Goal: Transaction & Acquisition: Subscribe to service/newsletter

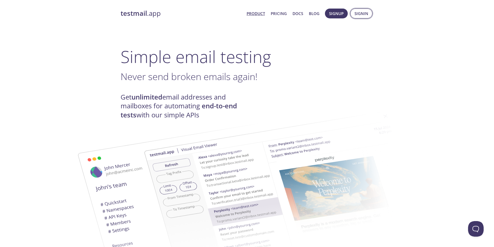
click at [356, 15] on span "Signin" at bounding box center [361, 13] width 14 height 7
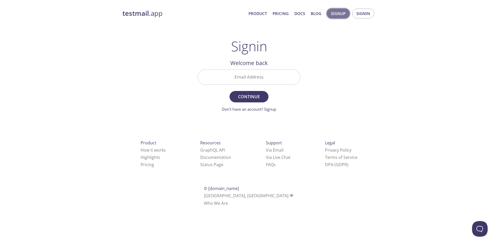
click at [345, 16] on span "Signup" at bounding box center [338, 13] width 15 height 7
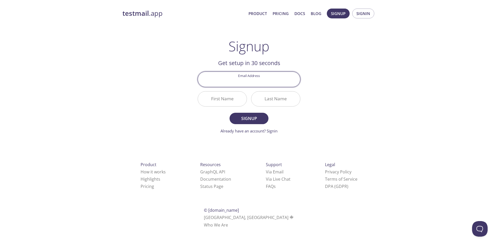
click at [263, 77] on input "Email Address" at bounding box center [249, 79] width 102 height 15
click at [256, 83] on input "Email Address" at bounding box center [249, 79] width 102 height 15
type input "[EMAIL_ADDRESS][DOMAIN_NAME]"
click at [233, 96] on input "First Name" at bounding box center [222, 99] width 49 height 15
click at [239, 100] on input "Jeroldoyando" at bounding box center [222, 99] width 49 height 15
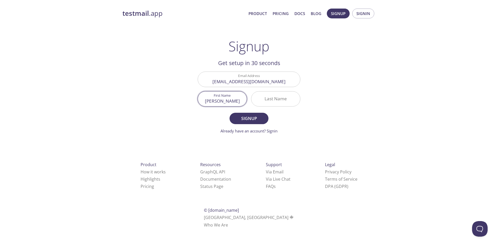
type input "[PERSON_NAME]"
click at [273, 101] on input "Last Name" at bounding box center [275, 99] width 49 height 15
type input "oyando"
click at [260, 116] on span "Signup" at bounding box center [248, 118] width 27 height 7
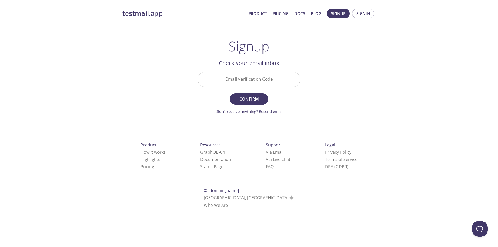
click at [265, 92] on form "Email Verification Code Confirm Didn't receive anything? Resend email" at bounding box center [249, 93] width 103 height 43
click at [263, 83] on input "Email Verification Code" at bounding box center [249, 79] width 102 height 15
paste input "KYEXCE8"
type input "KYEXCE8"
click at [258, 98] on span "Confirm" at bounding box center [248, 98] width 27 height 7
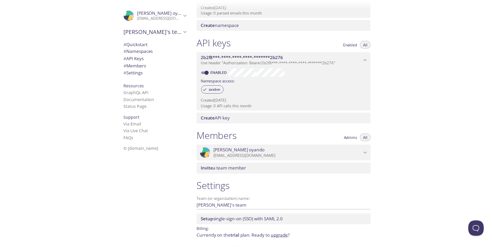
scroll to position [122, 0]
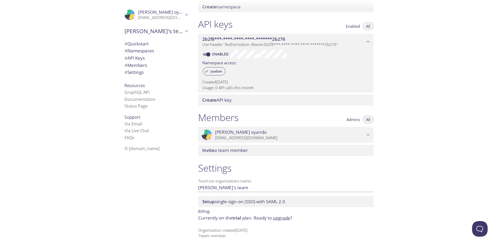
click at [231, 215] on p "Currently on the trial plan. Ready to upgrade ?" at bounding box center [285, 218] width 175 height 7
click at [233, 216] on p "Currently on the trial plan. Ready to upgrade ?" at bounding box center [285, 218] width 175 height 7
click at [285, 217] on link "upgrade" at bounding box center [281, 218] width 17 height 6
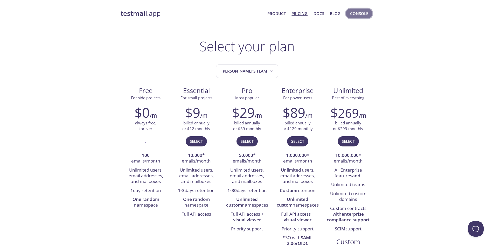
click at [357, 14] on span "Console" at bounding box center [359, 13] width 18 height 7
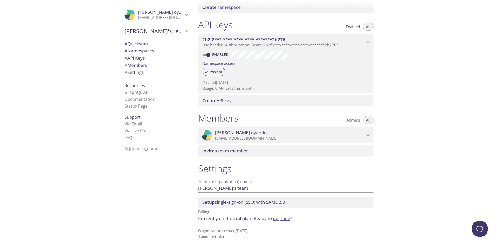
scroll to position [122, 0]
click at [130, 133] on link "Via Live Chat" at bounding box center [136, 131] width 25 height 6
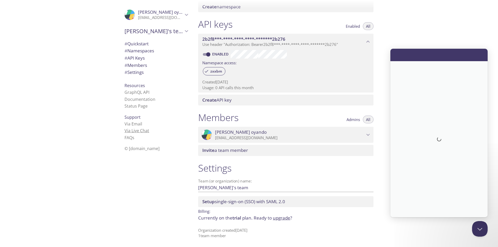
scroll to position [0, 0]
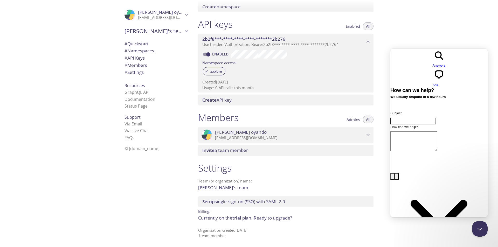
click at [431, 118] on input "Subject" at bounding box center [413, 121] width 46 height 7
type input "GITHUB EDUCATION"
click at [428, 131] on textarea "How can we help?" at bounding box center [413, 141] width 47 height 20
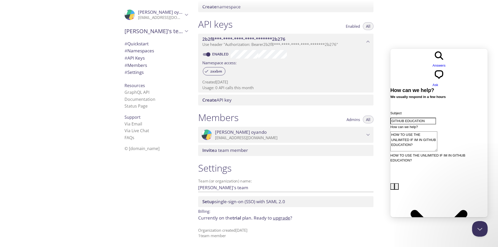
type textarea "HOW TO USE THE UNLIMITED IF IM IN GITHUB EDUCATION?"
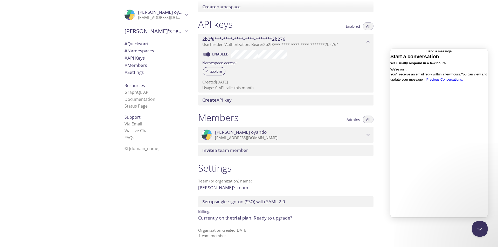
click at [426, 53] on span "Go back" at bounding box center [426, 51] width 0 height 4
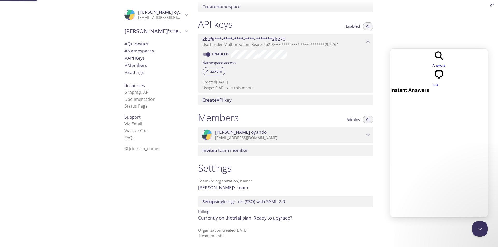
click at [403, 33] on div "Quickstart Send a test email to zxxbm.test@inbox.testmail.app and then click he…" at bounding box center [346, 123] width 304 height 247
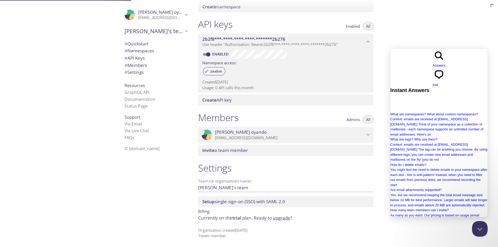
click at [351, 26] on span "Enabled" at bounding box center [353, 26] width 14 height 0
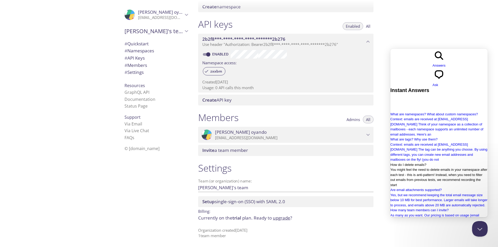
scroll to position [80, 0]
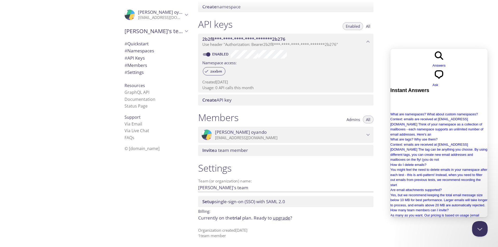
click at [469, 28] on div "Quickstart Send a test email to zxxbm.test@inbox.testmail.app and then click he…" at bounding box center [346, 123] width 304 height 247
click at [443, 33] on div "Quickstart Send a test email to zxxbm.test@inbox.testmail.app and then click he…" at bounding box center [346, 123] width 304 height 247
click at [141, 98] on link "Documentation" at bounding box center [139, 99] width 31 height 6
click at [133, 73] on span "# Settings" at bounding box center [133, 72] width 19 height 6
click at [132, 60] on span "# API Keys" at bounding box center [134, 58] width 20 height 6
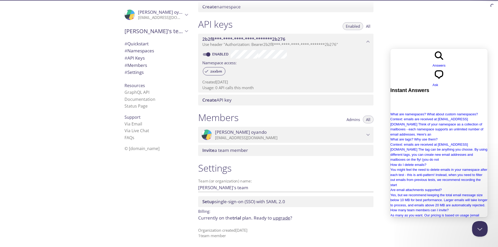
click at [135, 50] on span "# Namespaces" at bounding box center [139, 51] width 30 height 6
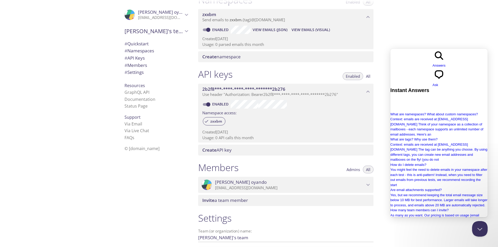
scroll to position [66, 0]
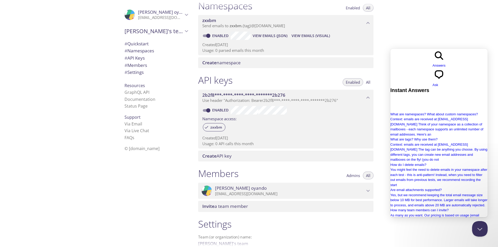
click at [136, 43] on span "# Quickstart" at bounding box center [136, 44] width 24 height 6
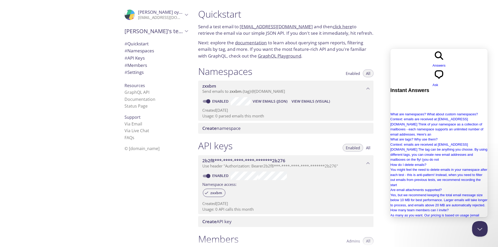
click at [462, 28] on div "Quickstart Send a test email to zxxbm.test@inbox.testmail.app and then click he…" at bounding box center [346, 123] width 304 height 247
click at [456, 40] on div "Quickstart Send a test email to zxxbm.test@inbox.testmail.app and then click he…" at bounding box center [346, 123] width 304 height 247
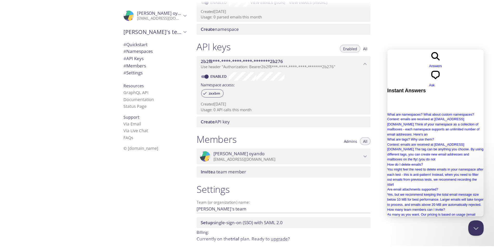
scroll to position [122, 0]
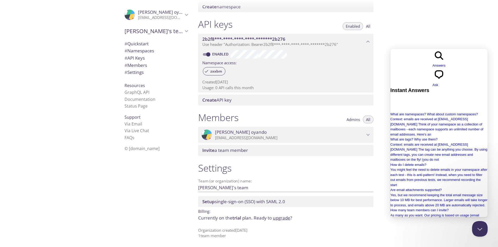
click at [279, 220] on link "upgrade" at bounding box center [281, 218] width 17 height 6
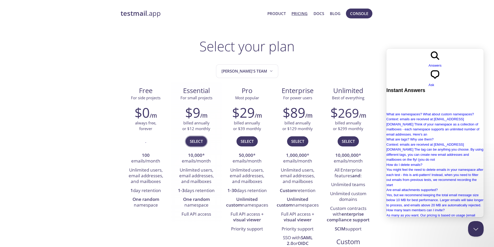
click at [202, 141] on span "Select" at bounding box center [196, 141] width 13 height 7
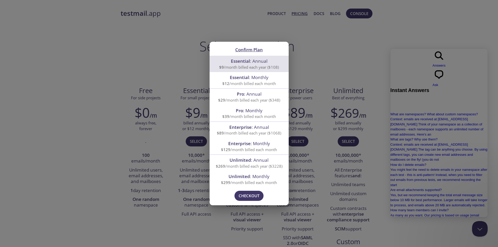
click at [177, 82] on div "Confirm Plan Essential : Annual $9 /month billed each year ($108) Essential : M…" at bounding box center [249, 123] width 498 height 247
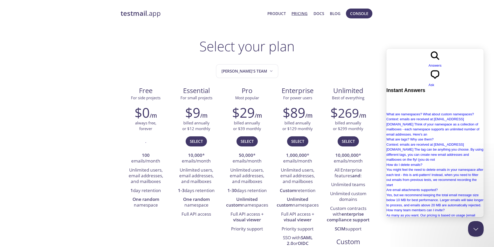
drag, startPoint x: 186, startPoint y: 168, endPoint x: 193, endPoint y: 171, distance: 8.0
click at [192, 170] on li "Unlimited users, email addresses, and mailboxes" at bounding box center [196, 176] width 43 height 20
click at [198, 177] on li "Unlimited users, email addresses, and mailboxes" at bounding box center [196, 176] width 43 height 20
click at [203, 180] on li "Unlimited users, email addresses, and mailboxes" at bounding box center [196, 176] width 43 height 20
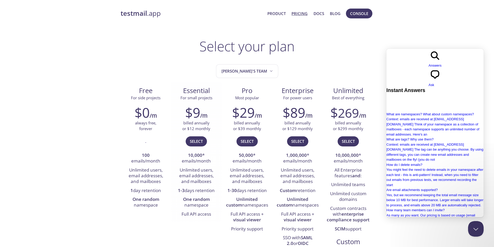
click at [203, 186] on li "Unlimited users, email addresses, and mailboxes" at bounding box center [196, 176] width 43 height 20
click at [203, 190] on li "1-3 days retention" at bounding box center [196, 190] width 43 height 9
drag, startPoint x: 202, startPoint y: 199, endPoint x: 202, endPoint y: 206, distance: 6.5
click at [202, 200] on strong "One random" at bounding box center [196, 199] width 27 height 6
click at [202, 210] on ul "10,000 * emails/month Unlimited users, email addresses, and mailboxes 1-3 days …" at bounding box center [196, 185] width 43 height 68
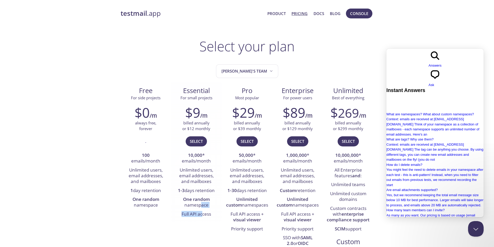
click at [202, 213] on li "Full API access" at bounding box center [196, 214] width 43 height 9
click at [207, 193] on li "1-3 days retention" at bounding box center [196, 190] width 43 height 9
click at [192, 145] on span "Select" at bounding box center [196, 141] width 13 height 7
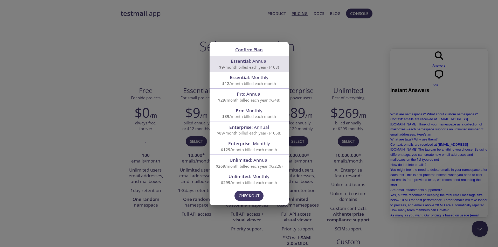
click at [255, 64] on span "Essential : Annual" at bounding box center [249, 61] width 37 height 6
click at [250, 197] on span "Checkout" at bounding box center [248, 195] width 21 height 7
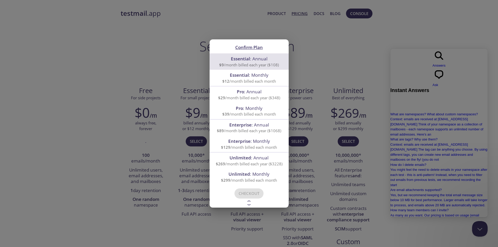
click at [172, 31] on div "Confirm Plan Essential : Annual $9 /month billed each year ($108) Essential : M…" at bounding box center [249, 123] width 498 height 247
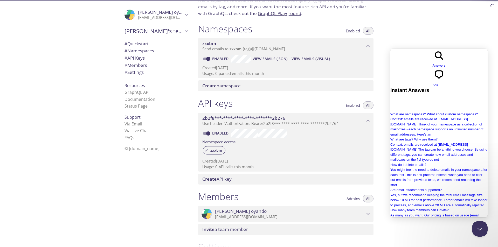
scroll to position [104, 0]
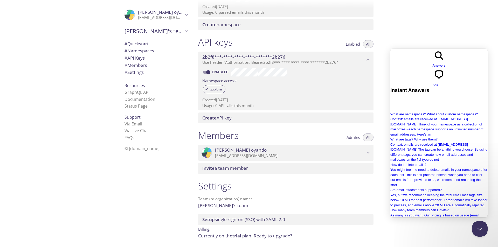
click at [171, 34] on span "[PERSON_NAME]'s team" at bounding box center [153, 30] width 59 height 7
drag, startPoint x: 173, startPoint y: 33, endPoint x: 181, endPoint y: 24, distance: 11.6
click at [173, 32] on span "[PERSON_NAME]'s team" at bounding box center [153, 30] width 59 height 7
click at [183, 17] on icon "Jerold oyando" at bounding box center [186, 14] width 7 height 7
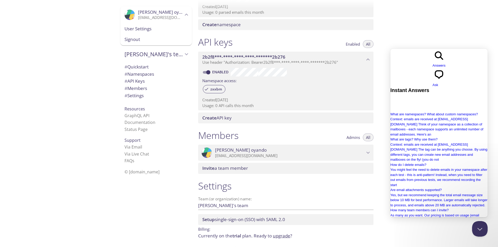
click at [155, 29] on span "User Settings" at bounding box center [155, 28] width 63 height 7
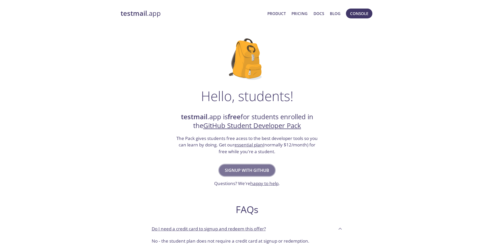
click at [244, 167] on span "Signup with GitHub" at bounding box center [247, 170] width 44 height 7
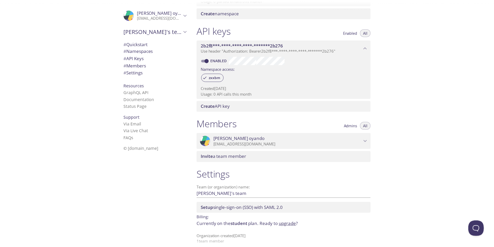
scroll to position [122, 0]
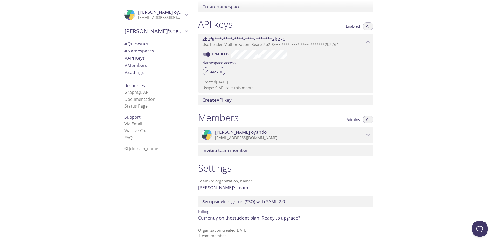
click at [287, 218] on link "upgrade" at bounding box center [289, 218] width 17 height 6
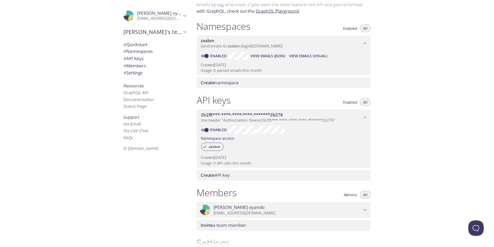
scroll to position [122, 0]
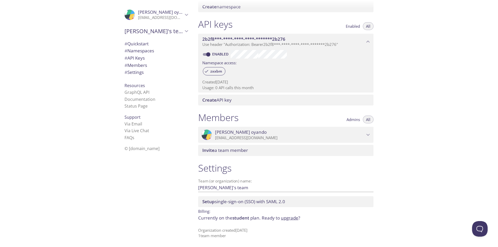
click at [287, 218] on link "upgrade" at bounding box center [289, 218] width 17 height 6
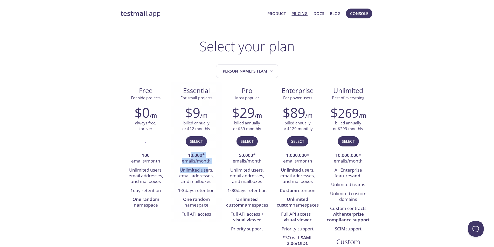
drag, startPoint x: 189, startPoint y: 155, endPoint x: 208, endPoint y: 166, distance: 22.0
click at [208, 166] on ul "10,000 * emails/month Unlimited users, email addresses, and mailboxes 1-3 days …" at bounding box center [196, 185] width 43 height 68
click at [207, 169] on li "Unlimited users, email addresses, and mailboxes" at bounding box center [196, 176] width 43 height 20
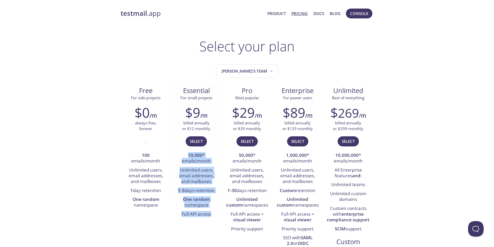
drag, startPoint x: 211, startPoint y: 217, endPoint x: 189, endPoint y: 156, distance: 65.5
click at [189, 156] on ul "10,000 * emails/month Unlimited users, email addresses, and mailboxes 1-3 days …" at bounding box center [196, 185] width 43 height 68
click at [188, 154] on li "10,000 * emails/month" at bounding box center [196, 158] width 43 height 15
